Goal: Check status: Check status

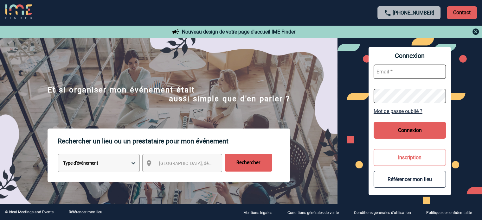
type input "smiladinovic@ime-groupe.com"
click at [399, 128] on button "Connexion" at bounding box center [410, 130] width 72 height 17
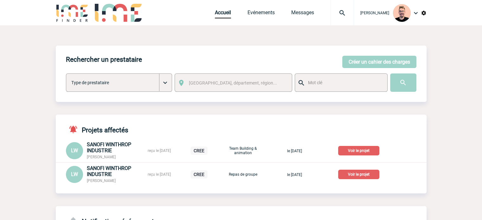
click at [339, 12] on img at bounding box center [342, 13] width 23 height 8
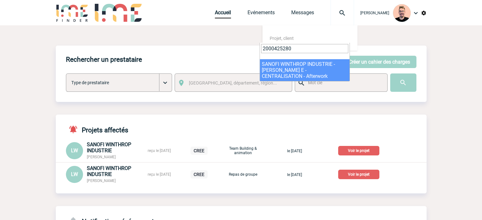
type input "2000425280"
select select "24781"
